Goal: Download file/media

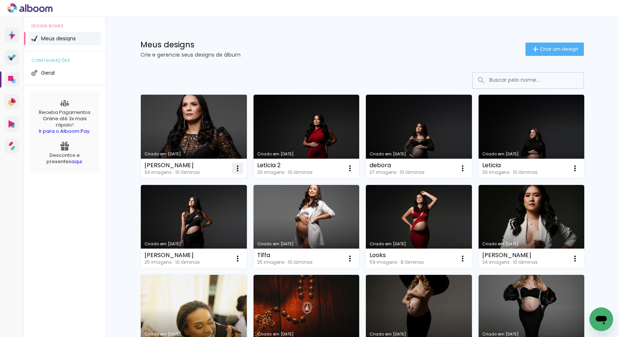
click at [235, 171] on iron-icon at bounding box center [237, 168] width 9 height 9
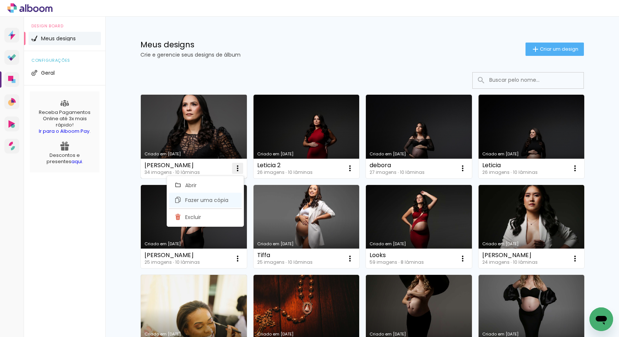
click at [212, 201] on span "Fazer uma cópia" at bounding box center [206, 199] width 43 height 5
type input "Cópia de [PERSON_NAME]"
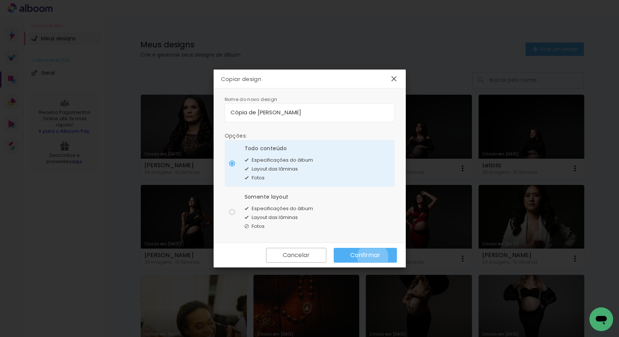
click at [0, 0] on slot "Confirmar" at bounding box center [0, 0] width 0 height 0
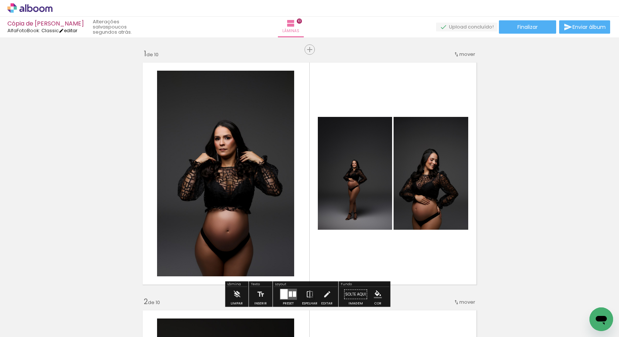
click at [76, 30] on link "editar" at bounding box center [68, 30] width 18 height 6
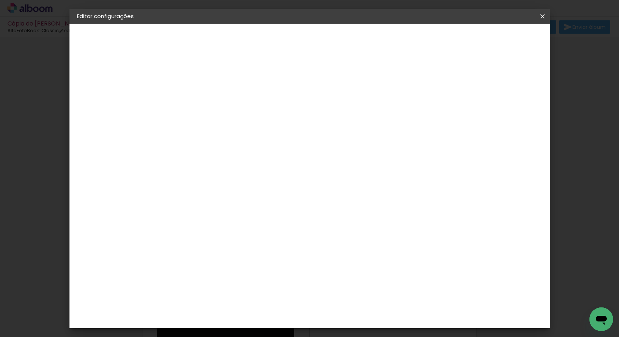
click at [105, 92] on div "AlfaFotoBook" at bounding box center [109, 91] width 34 height 5
click at [209, 209] on div "Álbum&Cia" at bounding box center [208, 212] width 33 height 6
click at [0, 0] on slot "Avançar" at bounding box center [0, 0] width 0 height 0
click at [567, 0] on iron-overlay-backdrop at bounding box center [309, 168] width 619 height 337
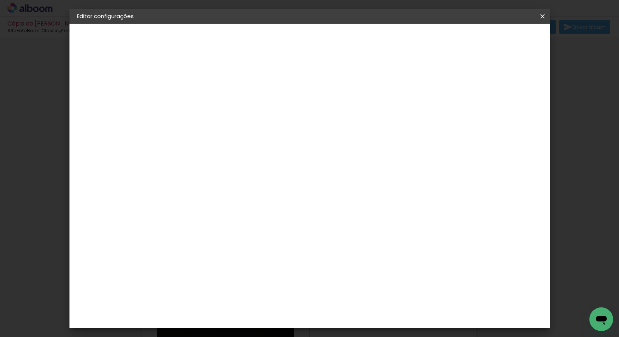
click at [318, 44] on paper-button "Avançar" at bounding box center [300, 39] width 36 height 13
click at [0, 0] on slot "Mostrar sangria" at bounding box center [0, 0] width 0 height 0
type paper-checkbox "on"
click at [428, 39] on span "Salvar configurações" at bounding box center [400, 39] width 55 height 5
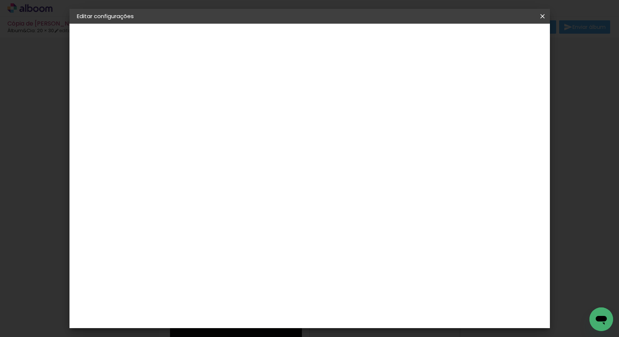
click at [504, 39] on body "link( href="../../bower_components/polymer/polymer.html" rel="import" ) picture…" at bounding box center [309, 168] width 619 height 337
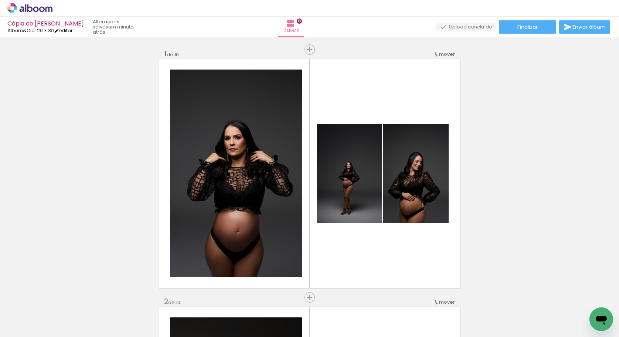
click at [67, 30] on link "editar" at bounding box center [63, 30] width 18 height 6
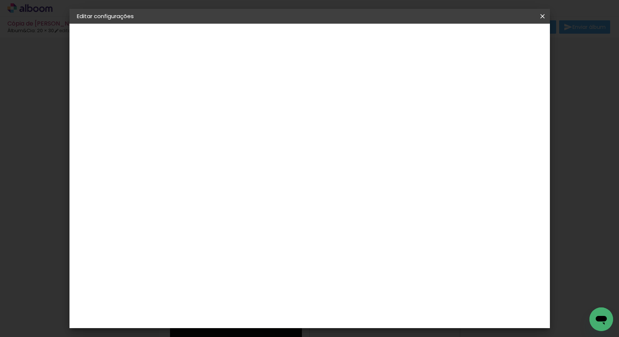
click at [113, 93] on div "Álbum&Cia" at bounding box center [106, 91] width 29 height 5
click at [232, 194] on div "AlfaFotoBook" at bounding box center [211, 195] width 39 height 6
click at [336, 43] on paper-button "Avançar" at bounding box center [318, 39] width 36 height 13
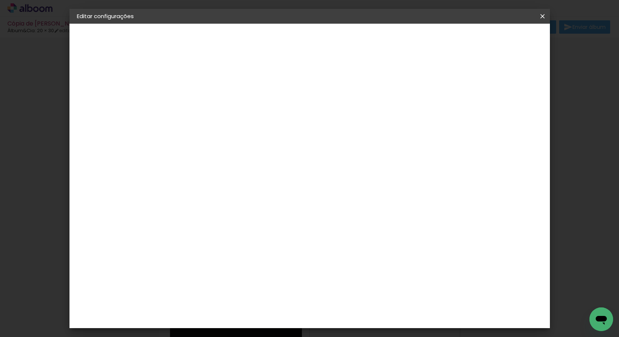
click at [318, 34] on paper-button "Avançar" at bounding box center [300, 39] width 36 height 13
click at [496, 41] on span "Salvar configurações" at bounding box center [468, 39] width 55 height 5
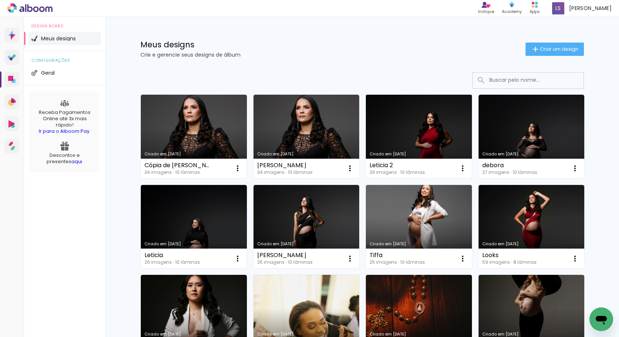
click at [408, 132] on link "Criado em [DATE]" at bounding box center [419, 136] width 106 height 83
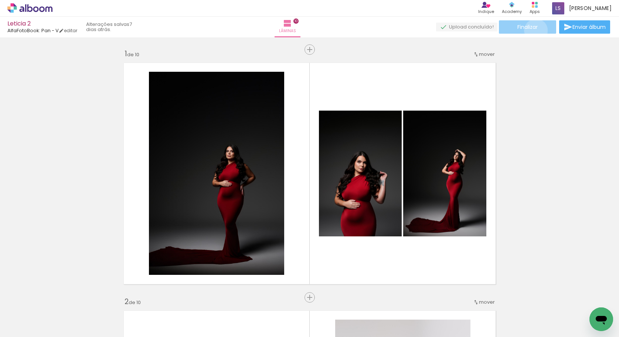
click at [533, 30] on span "Finalizar" at bounding box center [527, 26] width 20 height 5
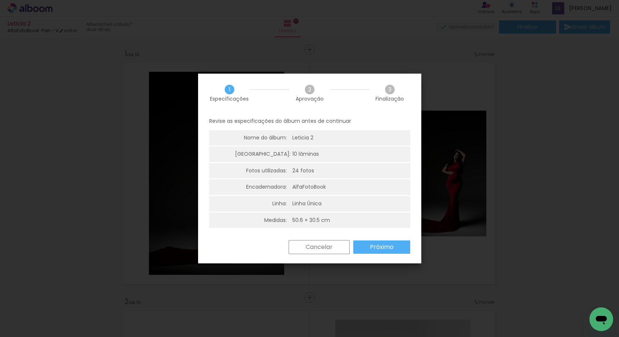
click at [377, 252] on div "Cancelar Próximo" at bounding box center [347, 247] width 125 height 14
click at [0, 0] on slot "Próximo" at bounding box center [0, 0] width 0 height 0
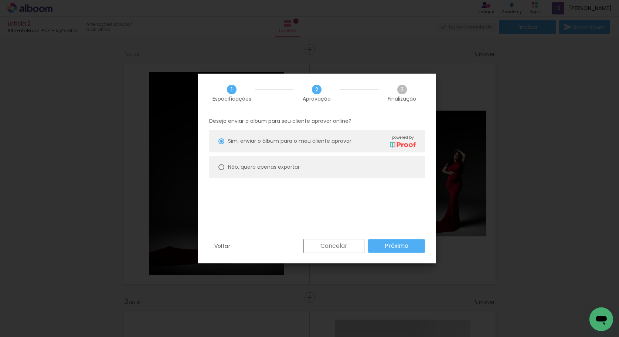
click at [0, 0] on slot "Não, quero apenas exportar" at bounding box center [0, 0] width 0 height 0
type paper-radio-button "on"
click at [0, 0] on slot "Próximo" at bounding box center [0, 0] width 0 height 0
type input "Alta, 300 DPI"
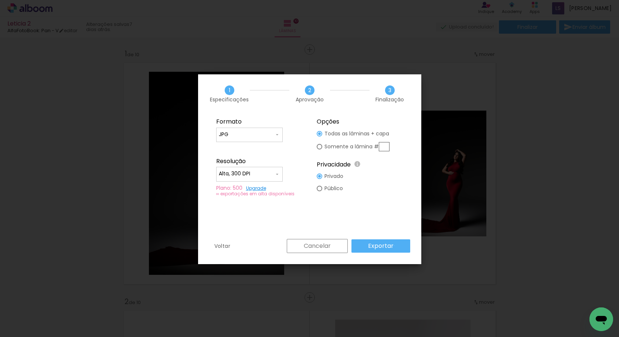
click at [395, 245] on paper-button "Exportar" at bounding box center [380, 245] width 59 height 13
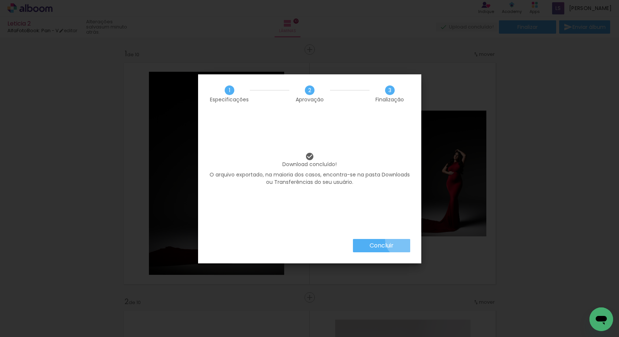
click at [404, 239] on paper-button "Concluir" at bounding box center [381, 245] width 57 height 13
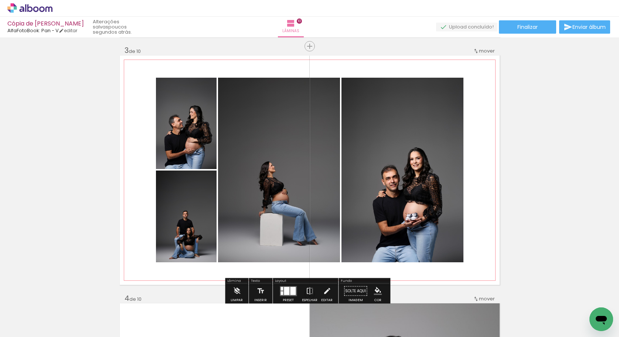
scroll to position [171, 0]
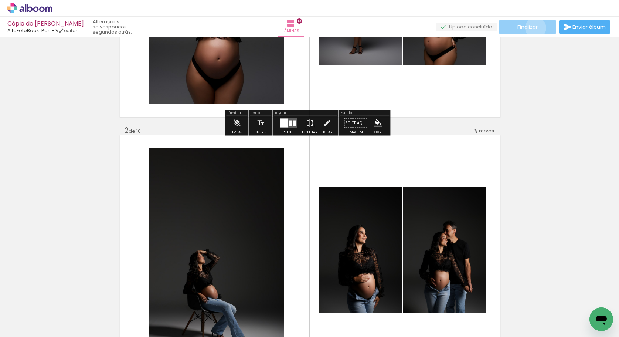
click at [533, 28] on span "Finalizar" at bounding box center [527, 26] width 20 height 5
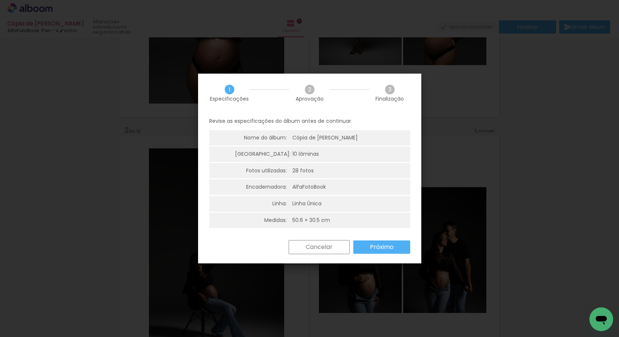
click at [0, 0] on slot "Próximo" at bounding box center [0, 0] width 0 height 0
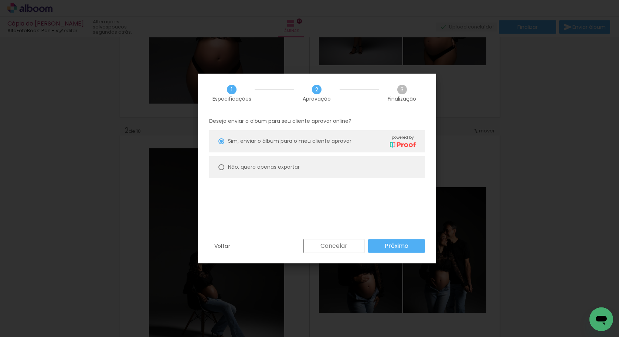
click at [0, 0] on slot "Não, quero apenas exportar" at bounding box center [0, 0] width 0 height 0
type paper-radio-button "on"
click at [407, 248] on paper-button "Próximo" at bounding box center [396, 245] width 57 height 13
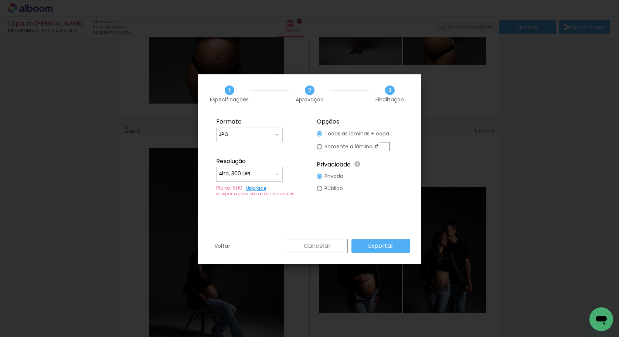
click at [394, 246] on paper-button "Exportar" at bounding box center [380, 245] width 59 height 13
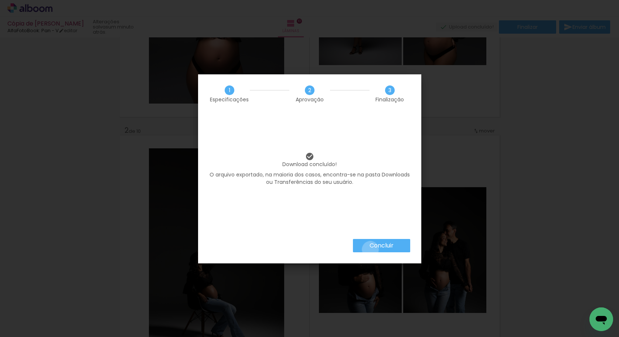
click at [0, 0] on slot "Concluir" at bounding box center [0, 0] width 0 height 0
